Goal: Task Accomplishment & Management: Use online tool/utility

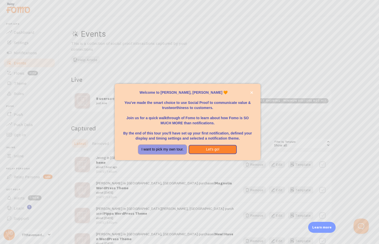
click at [158, 152] on button "I want to pick my own tour." at bounding box center [162, 149] width 48 height 9
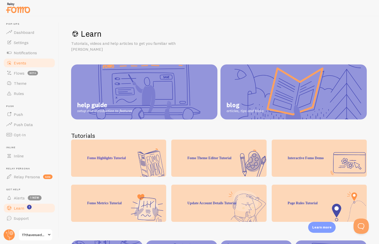
click at [18, 63] on span "Events" at bounding box center [20, 62] width 12 height 5
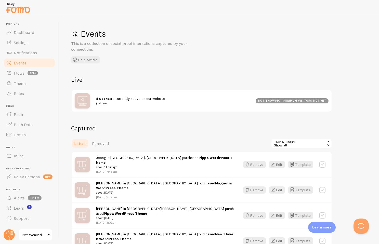
scroll to position [32, 0]
